Goal: Ask a question

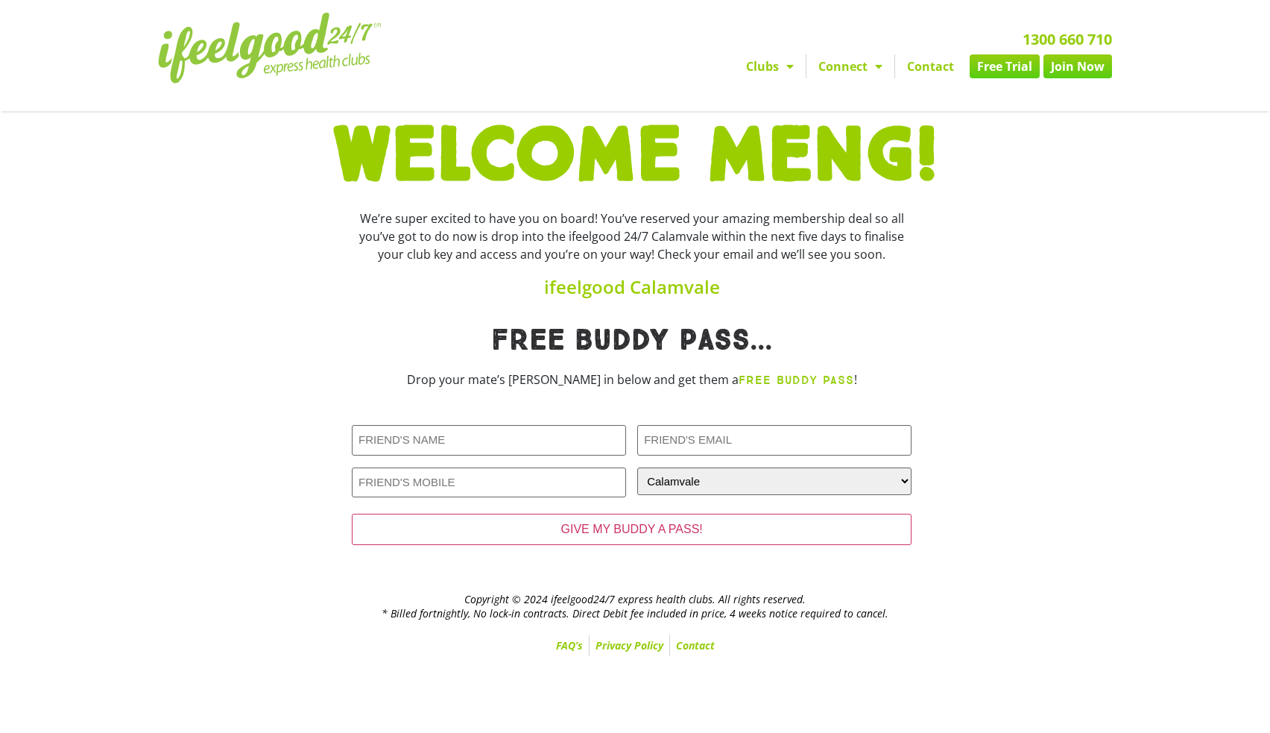
click at [947, 69] on link "Contact" at bounding box center [930, 66] width 71 height 24
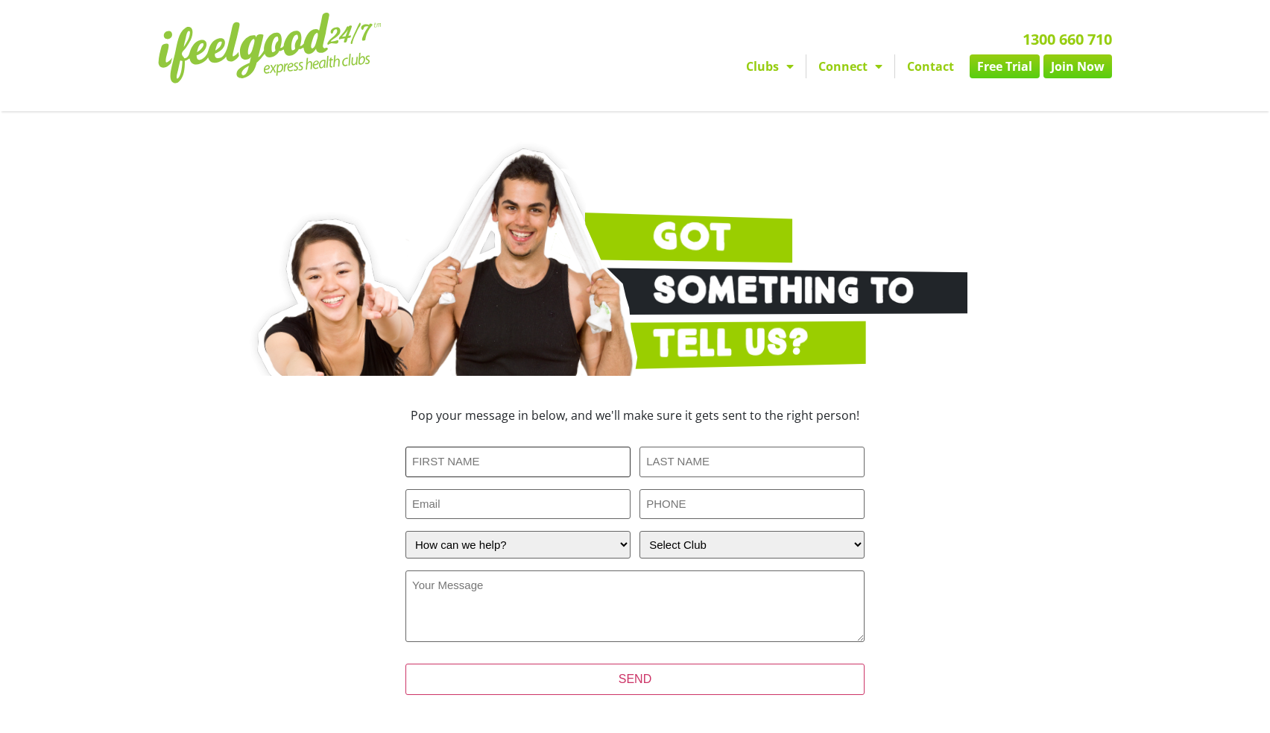
click at [494, 464] on input "First Name (Required)" at bounding box center [518, 462] width 225 height 31
type input "Meng"
type input "Tang"
type input "tanmy070@gmail.com"
type input "0401602234"
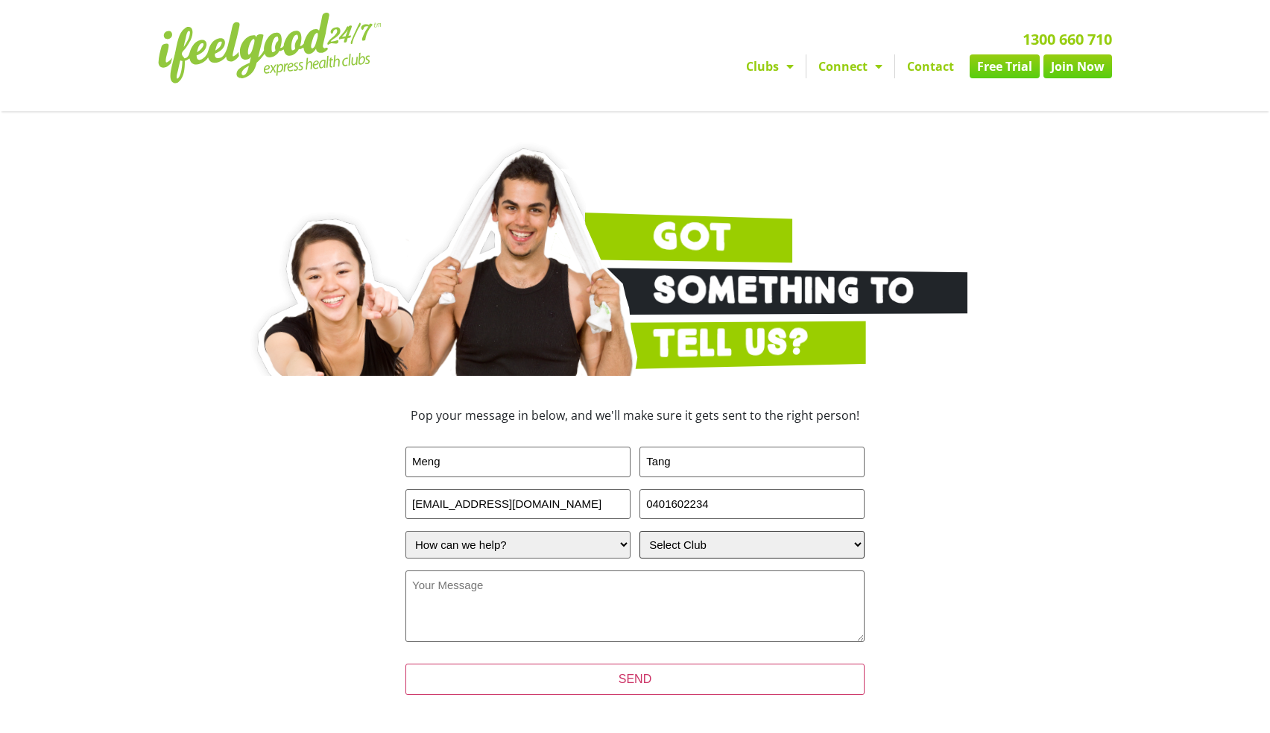
click at [694, 548] on select "Select Club Alexandra Hills Calamvale Coopers Plains Middle Park Oxenford Oxley…" at bounding box center [752, 545] width 225 height 28
select select "Calamvale"
click at [640, 531] on select "Select Club Alexandra Hills Calamvale Coopers Plains Middle Park Oxenford Oxley…" at bounding box center [752, 545] width 225 height 28
click at [529, 540] on select "How can we help? I have a question about joining I'm a current member who has a…" at bounding box center [518, 545] width 225 height 28
select select "I have a question about joining"
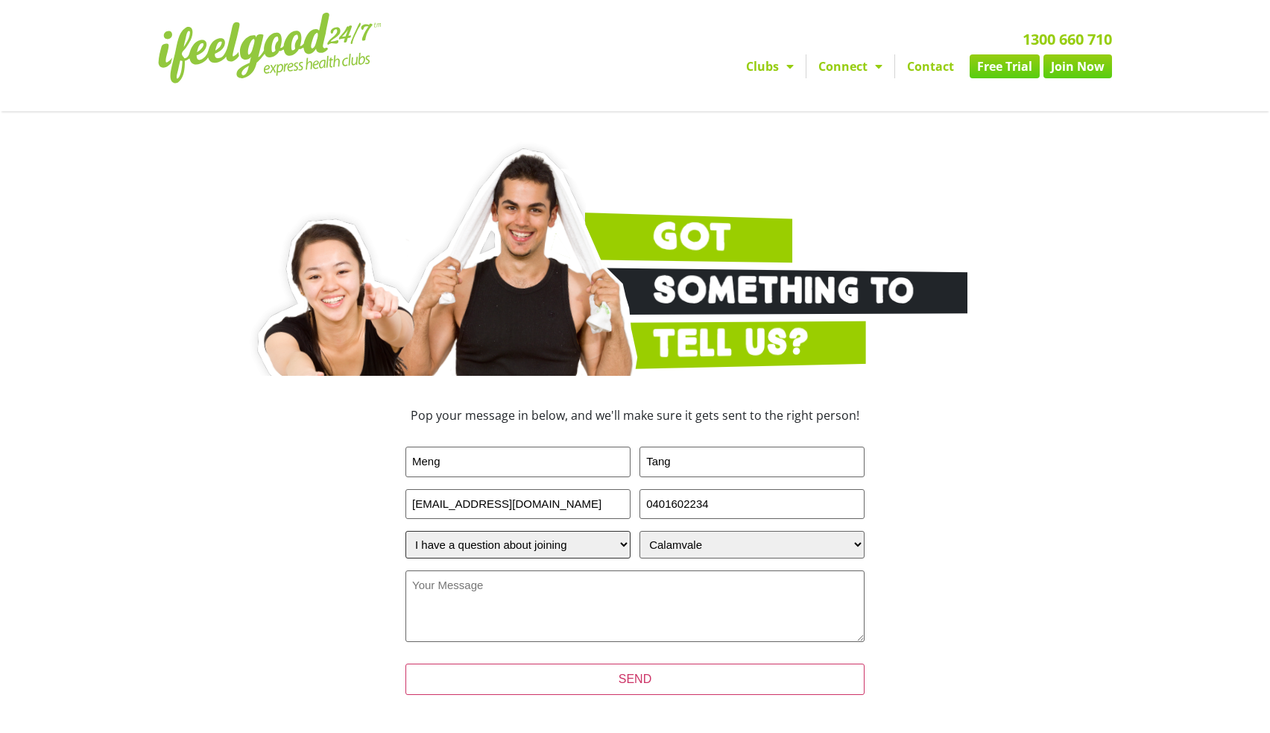
click at [406, 531] on select "How can we help? I have a question about joining I'm a current member who has a…" at bounding box center [518, 545] width 225 height 28
click at [637, 617] on textarea "Your Message (Required)" at bounding box center [635, 606] width 459 height 72
click at [566, 581] on textarea "Hi. How can I get a free trail? Thanks." at bounding box center [635, 606] width 459 height 72
click at [563, 585] on textarea "Hi. How can I get a free trail? Thanks." at bounding box center [635, 606] width 459 height 72
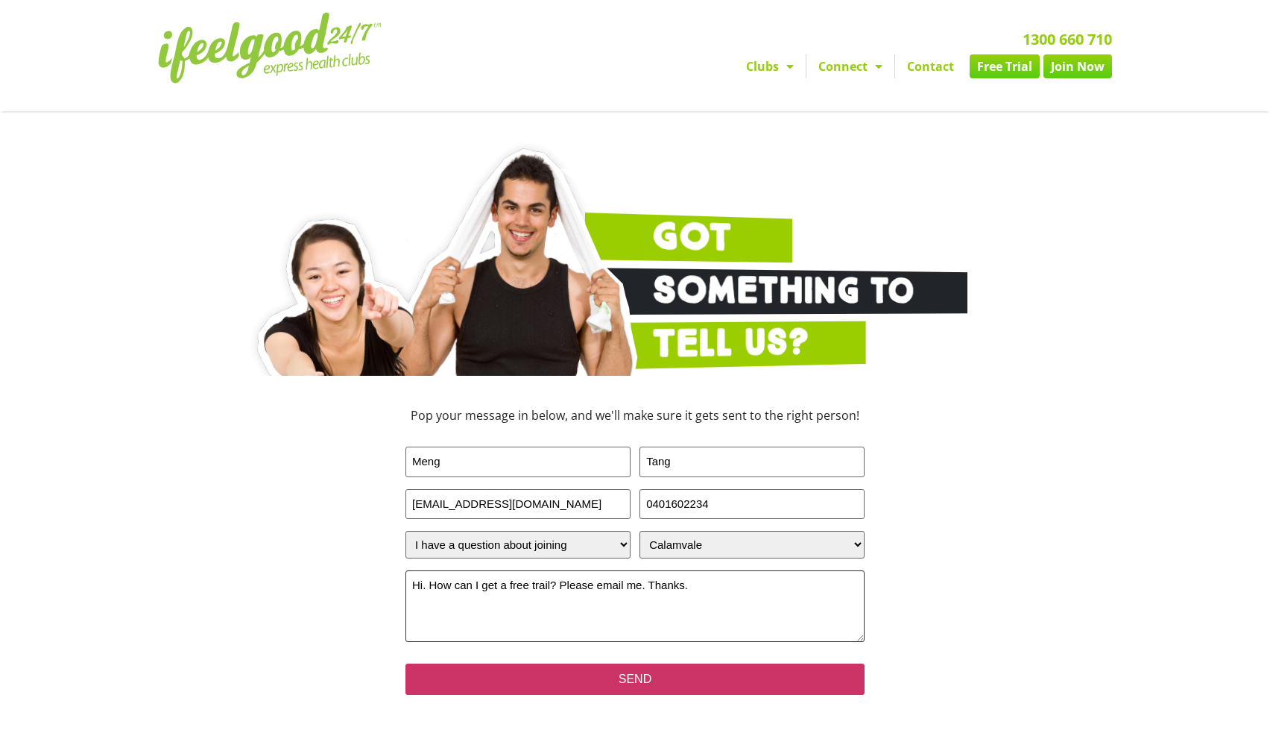
type textarea "Hi. How can I get a free trail? Please email me. Thanks."
click at [646, 677] on input "SEND" at bounding box center [635, 678] width 459 height 31
